Goal: Check status: Check status

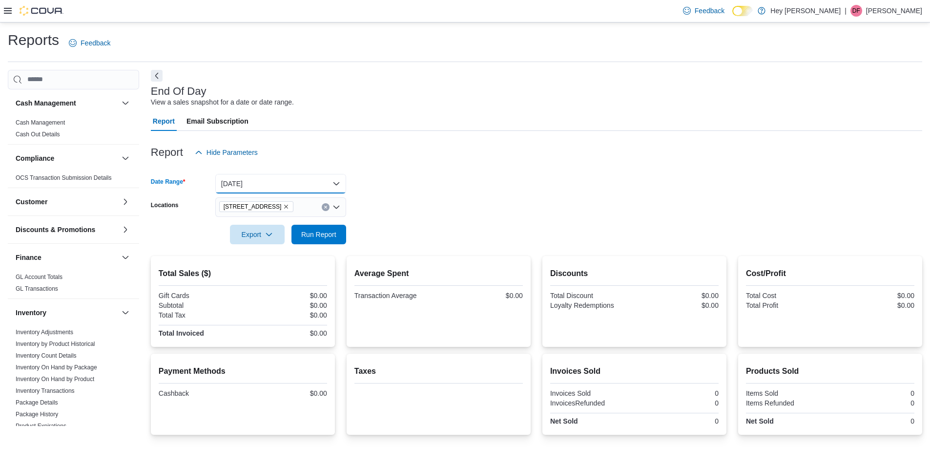
click at [289, 180] on button "[DATE]" at bounding box center [280, 184] width 131 height 20
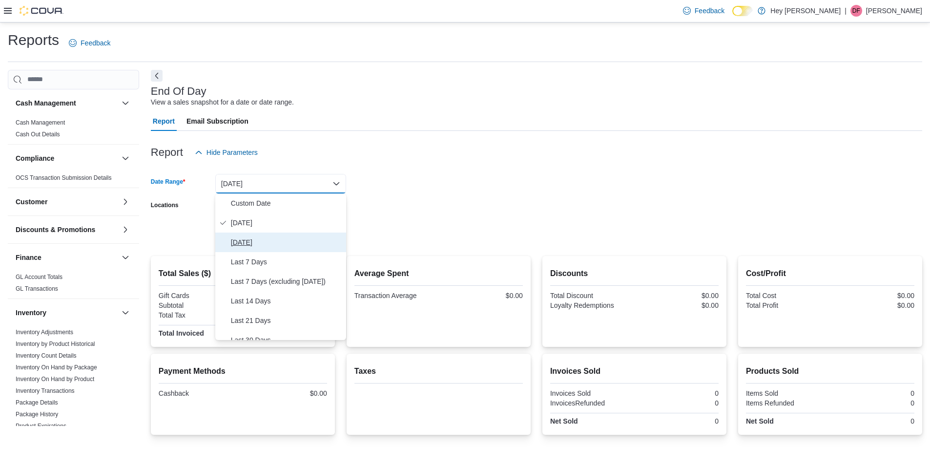
click at [257, 243] on span "[DATE]" at bounding box center [286, 242] width 111 height 12
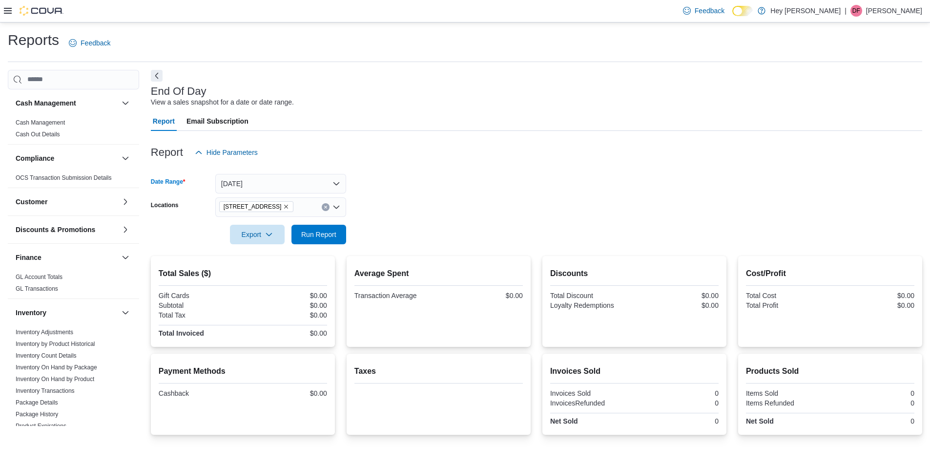
drag, startPoint x: 409, startPoint y: 228, endPoint x: 374, endPoint y: 229, distance: 35.7
click at [403, 229] on form "Date Range [DATE] Locations [STREET_ADDRESS] Export Run Report" at bounding box center [537, 203] width 772 height 82
click at [321, 229] on span "Run Report" at bounding box center [318, 234] width 35 height 10
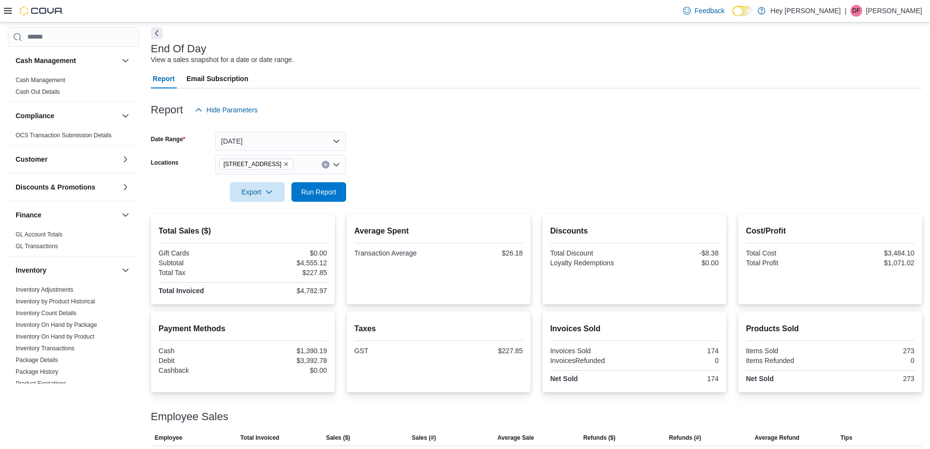
scroll to position [67, 0]
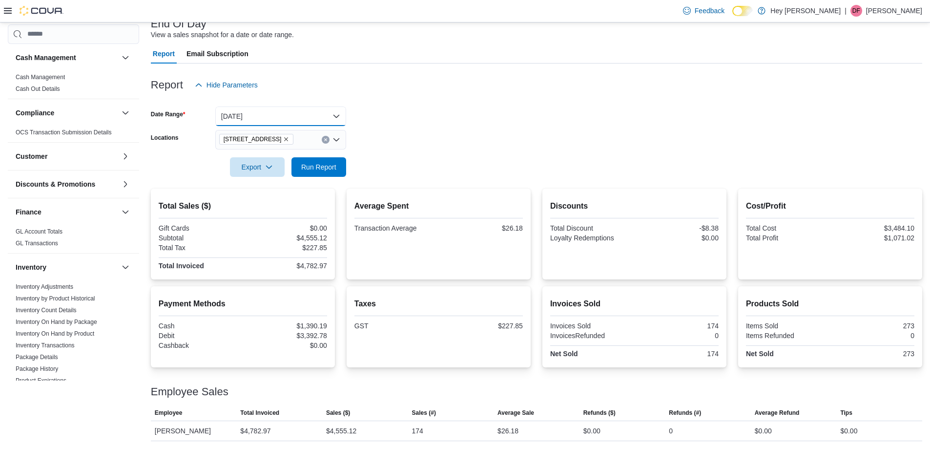
click at [277, 112] on button "[DATE]" at bounding box center [280, 116] width 131 height 20
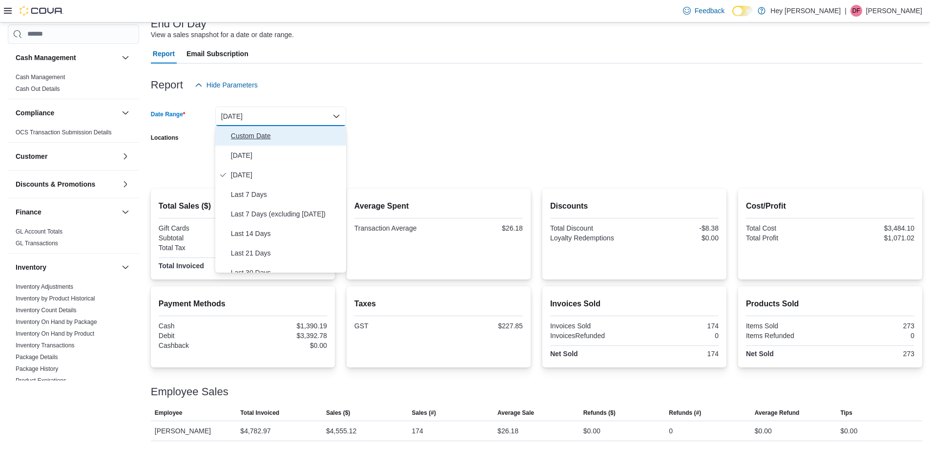
click at [257, 134] on span "Custom Date" at bounding box center [286, 136] width 111 height 12
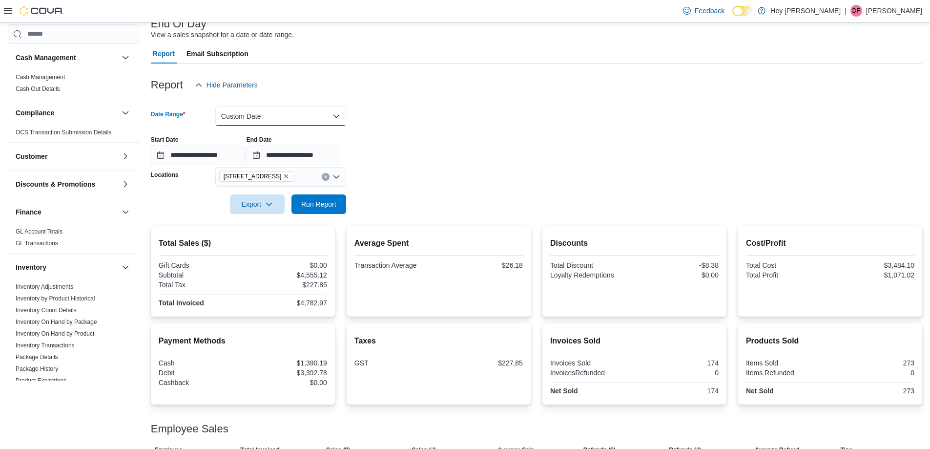
click at [259, 113] on button "Custom Date" at bounding box center [280, 116] width 131 height 20
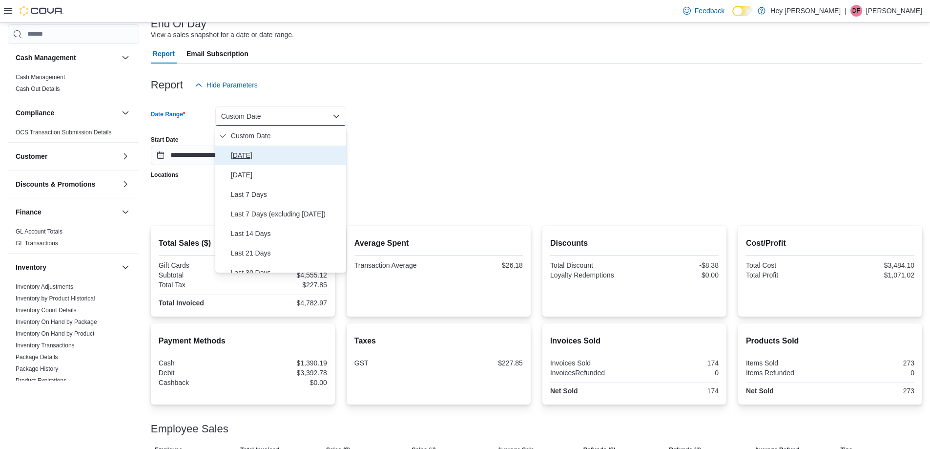
click at [241, 159] on span "[DATE]" at bounding box center [286, 155] width 111 height 12
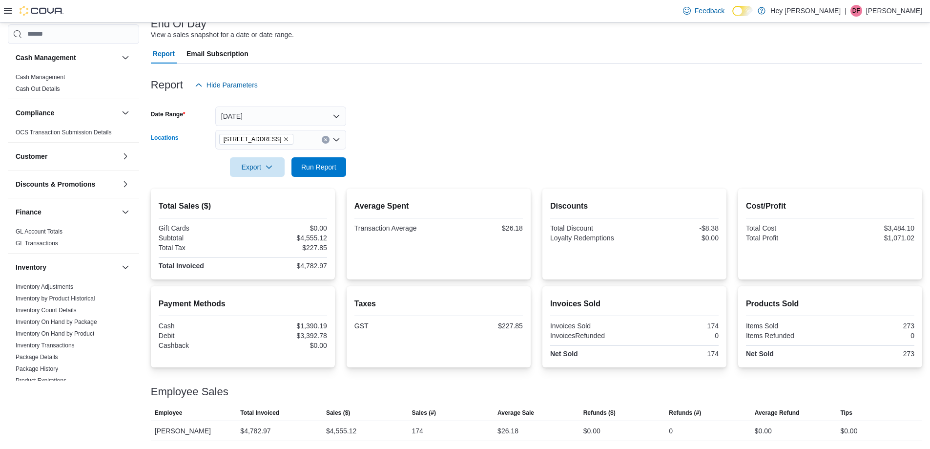
click at [289, 141] on icon "Remove 15820 Stony Plain Road from selection in this group" at bounding box center [286, 139] width 6 height 6
click at [277, 161] on span "Hey [PERSON_NAME]" at bounding box center [266, 156] width 70 height 10
click at [366, 146] on form "Date Range [DATE] Locations Hey Bud Cannabis Export Run Report" at bounding box center [537, 136] width 772 height 82
click at [324, 166] on span "Run Report" at bounding box center [318, 167] width 35 height 10
click at [318, 164] on span "Run Report" at bounding box center [318, 167] width 35 height 10
